Goal: Information Seeking & Learning: Understand process/instructions

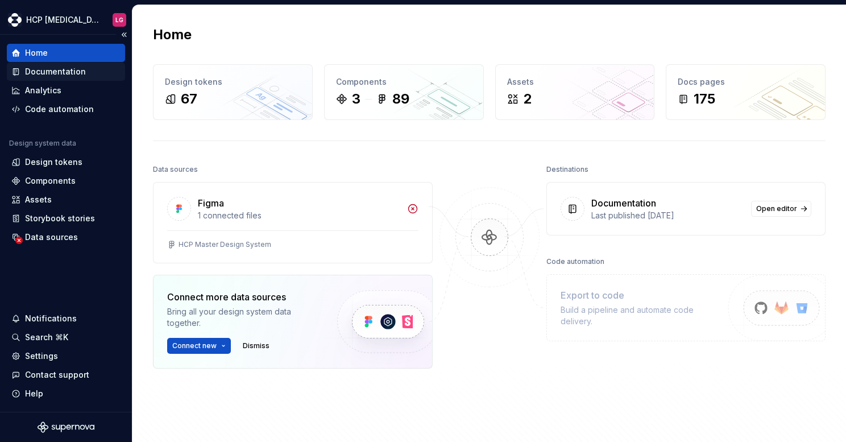
click at [75, 72] on div "Documentation" at bounding box center [55, 71] width 61 height 11
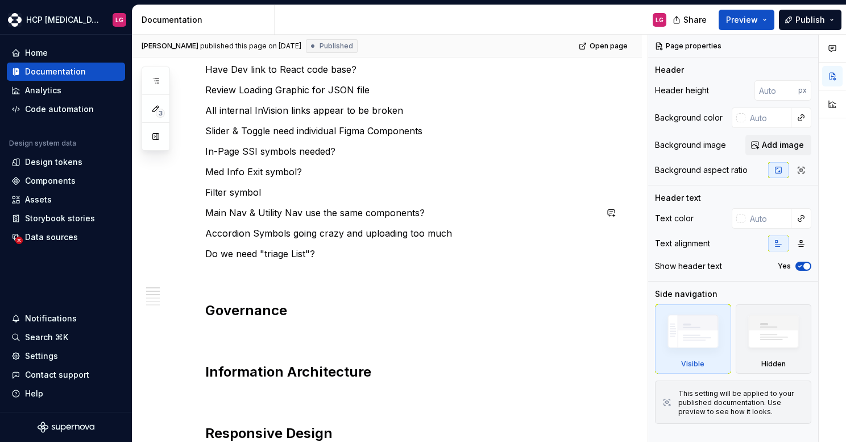
scroll to position [398, 0]
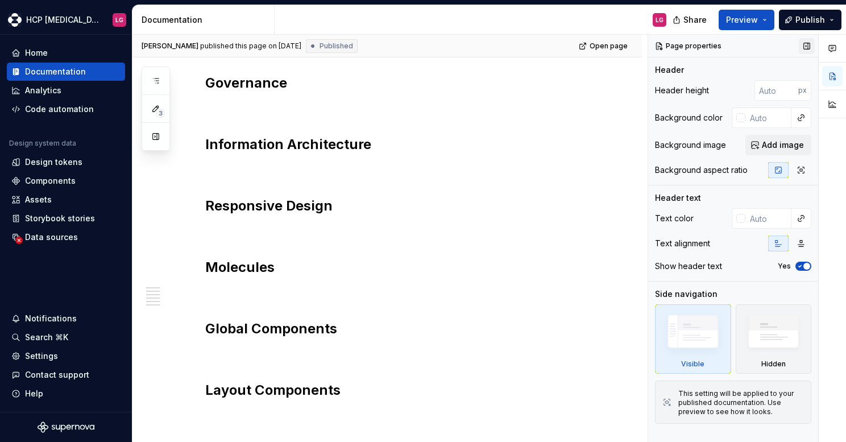
click at [804, 44] on button "button" at bounding box center [807, 46] width 16 height 16
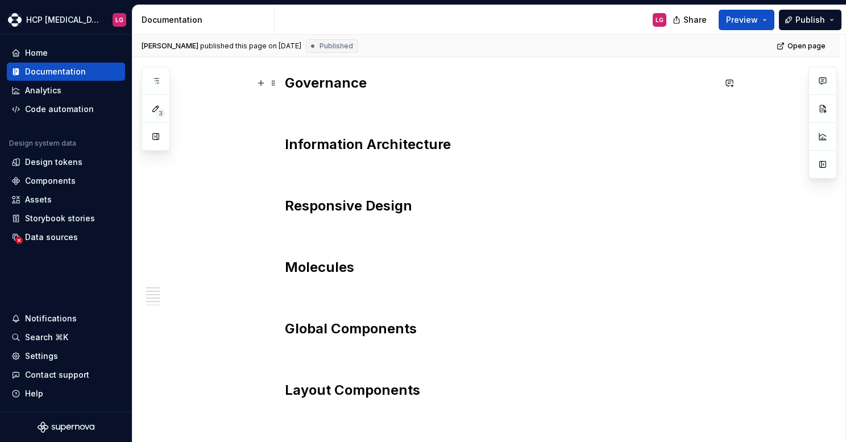
scroll to position [284, 0]
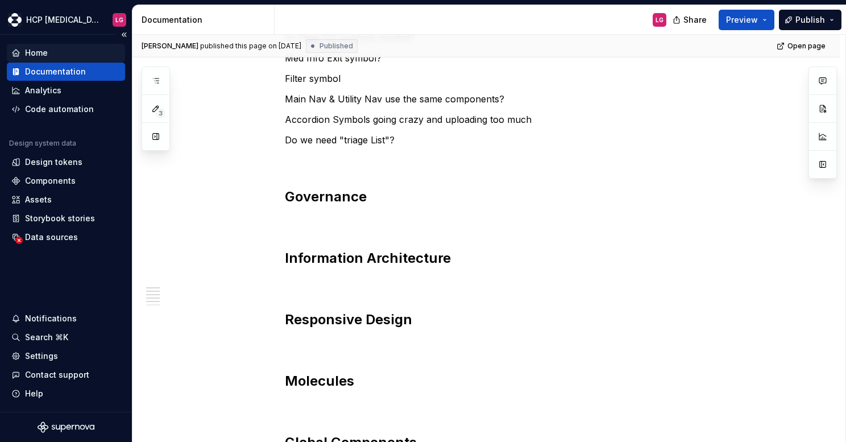
click at [63, 56] on div "Home" at bounding box center [65, 52] width 109 height 11
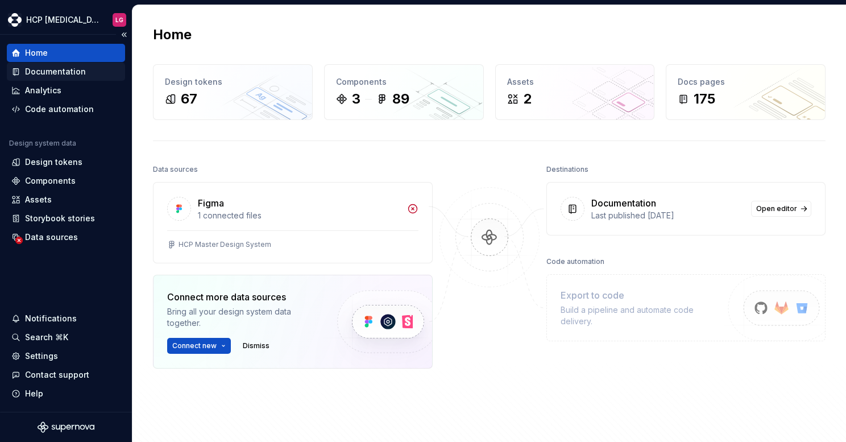
click at [43, 69] on div "Documentation" at bounding box center [55, 71] width 61 height 11
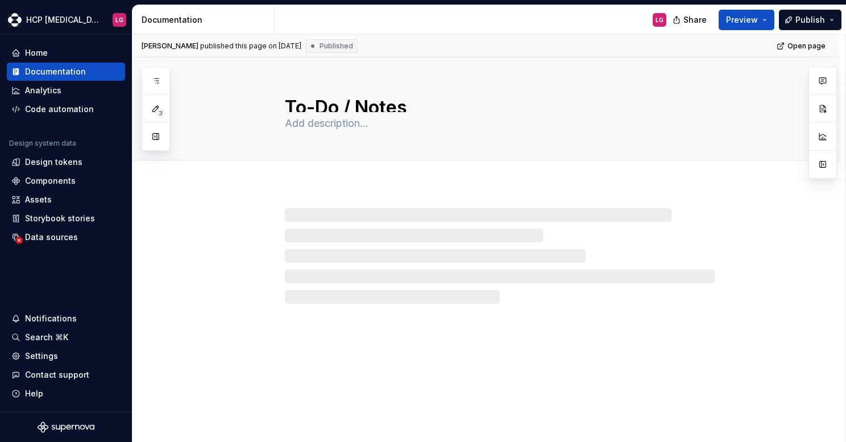
click at [156, 132] on button "button" at bounding box center [156, 136] width 20 height 20
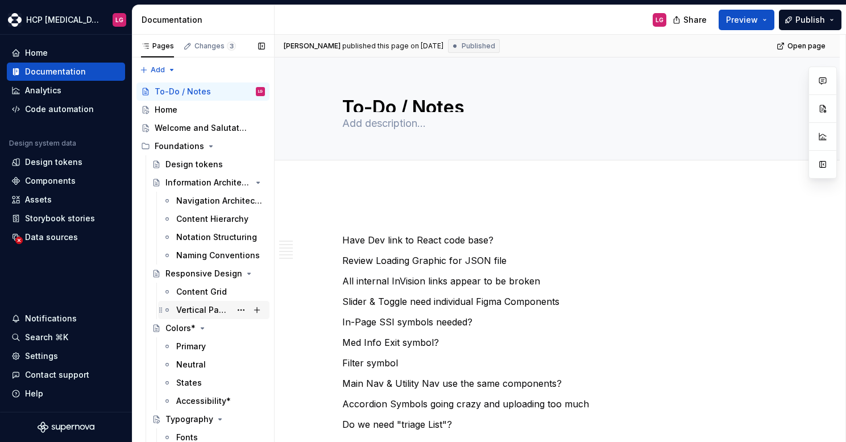
click at [214, 305] on div "Vertical Padding" at bounding box center [203, 309] width 55 height 11
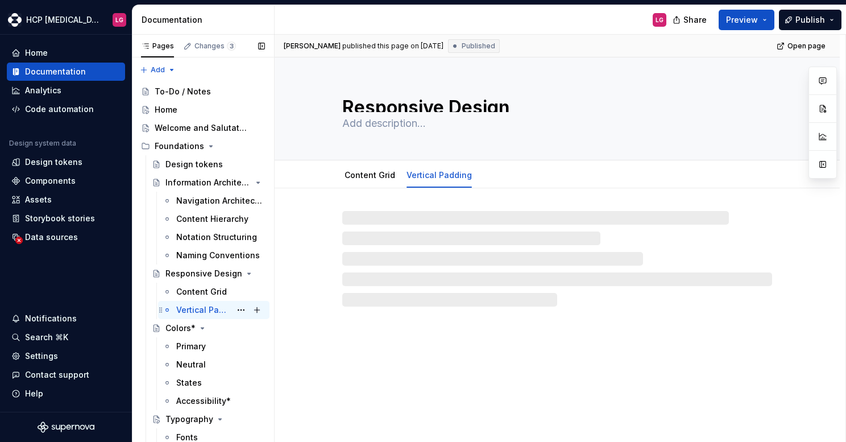
click at [213, 308] on div "Vertical Padding" at bounding box center [203, 309] width 55 height 11
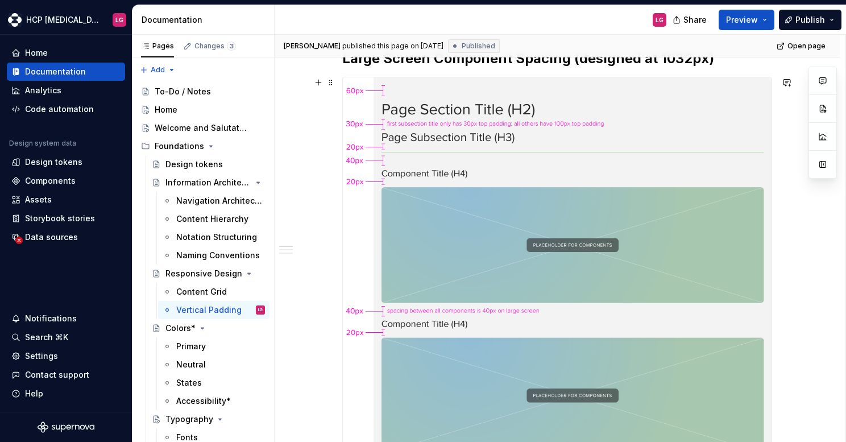
scroll to position [171, 0]
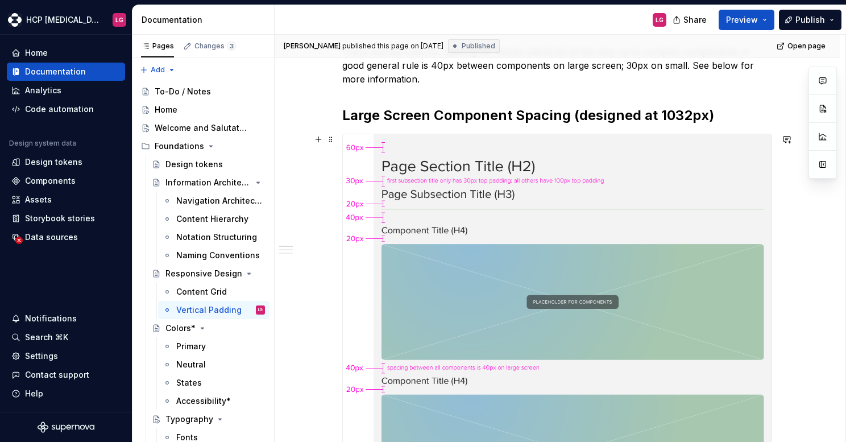
type textarea "*"
